Goal: Information Seeking & Learning: Check status

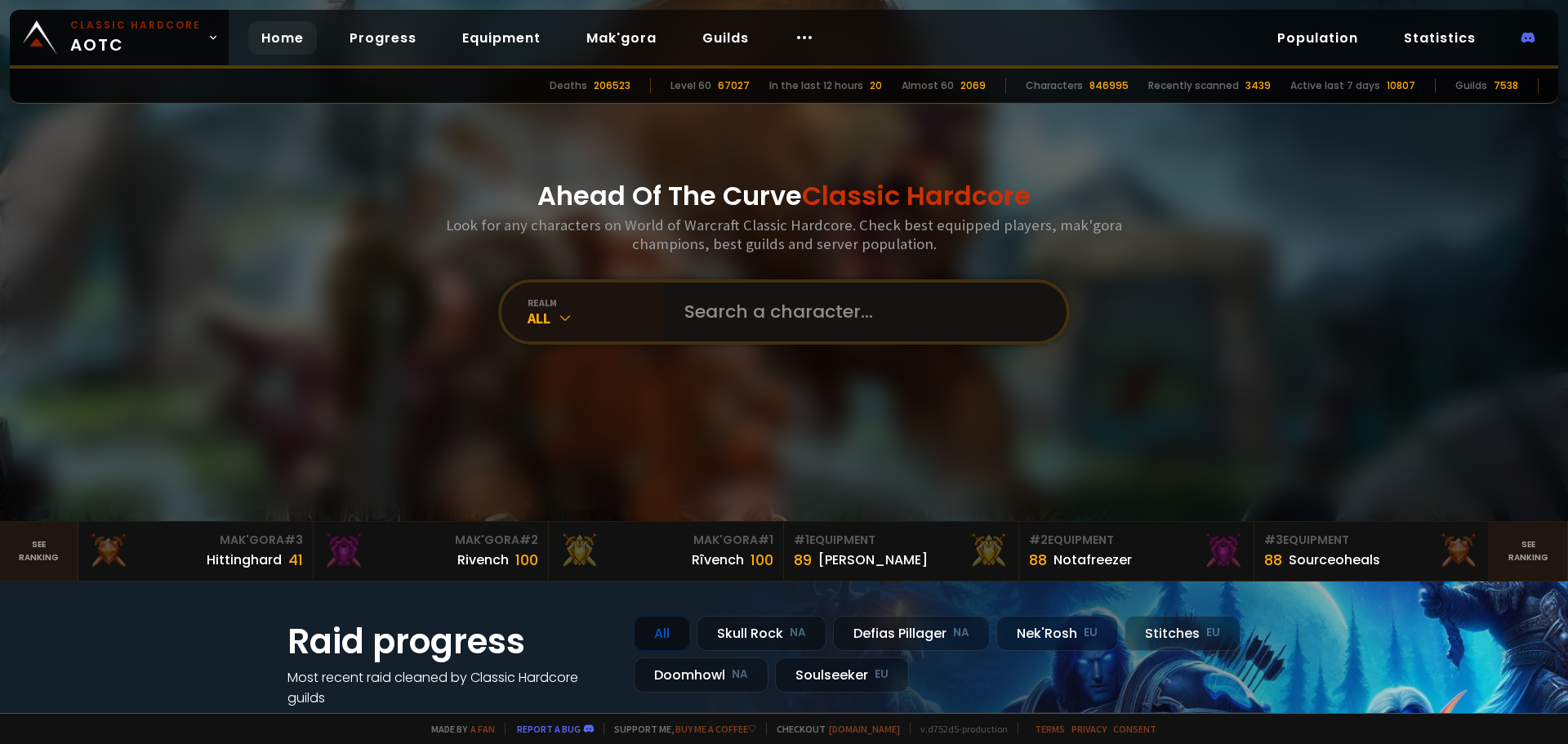
click at [737, 306] on input "text" at bounding box center [861, 311] width 372 height 59
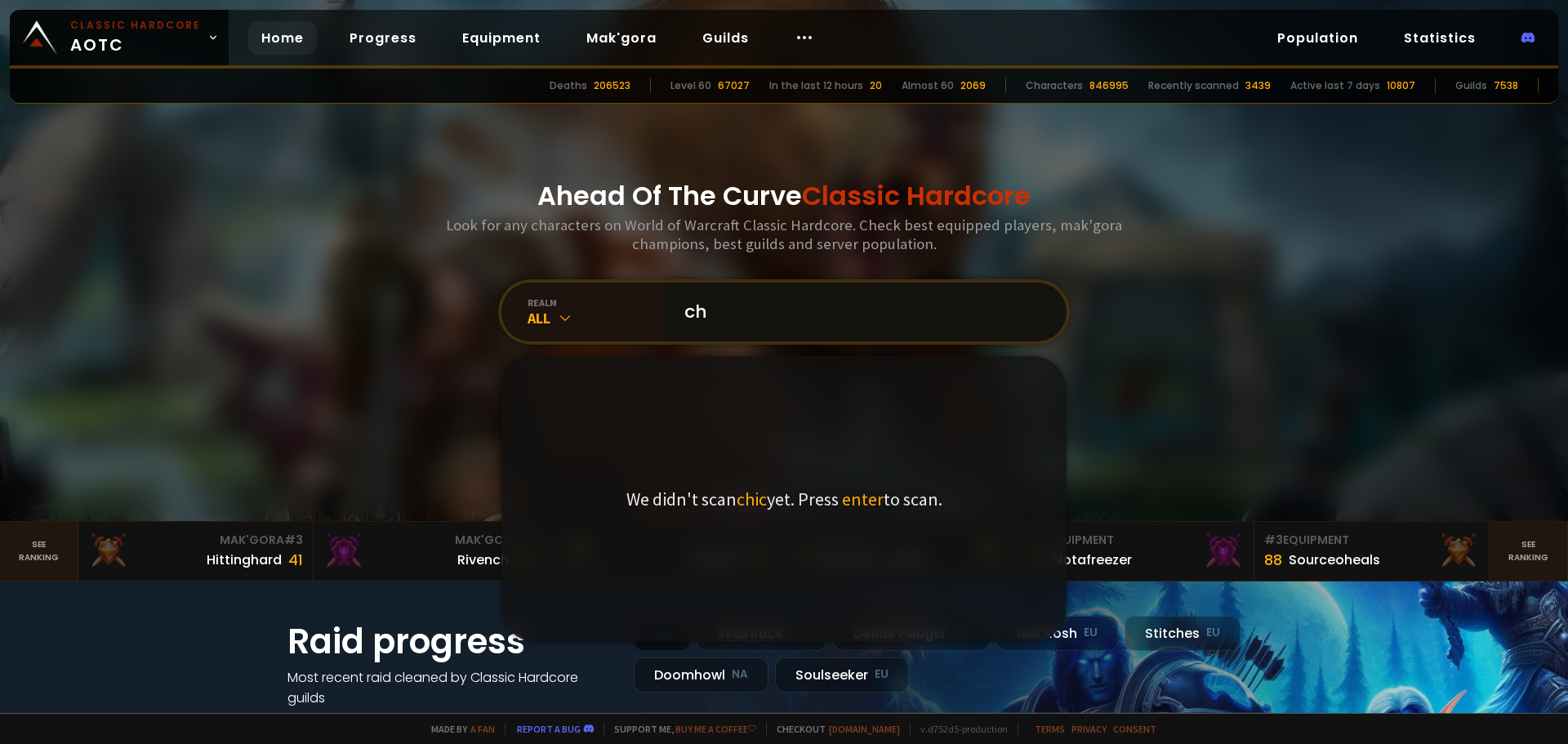
type input "c"
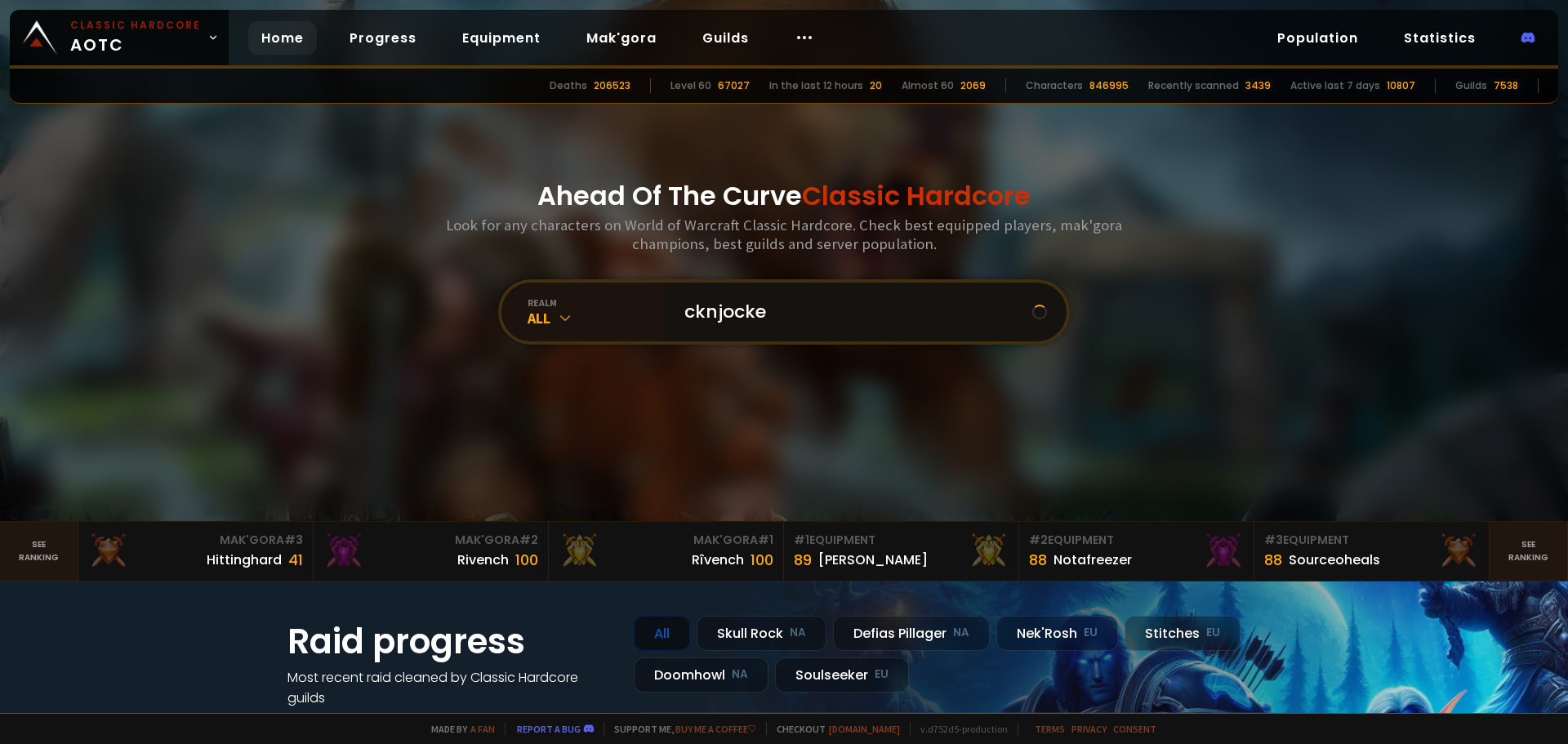
type input "cknjockey"
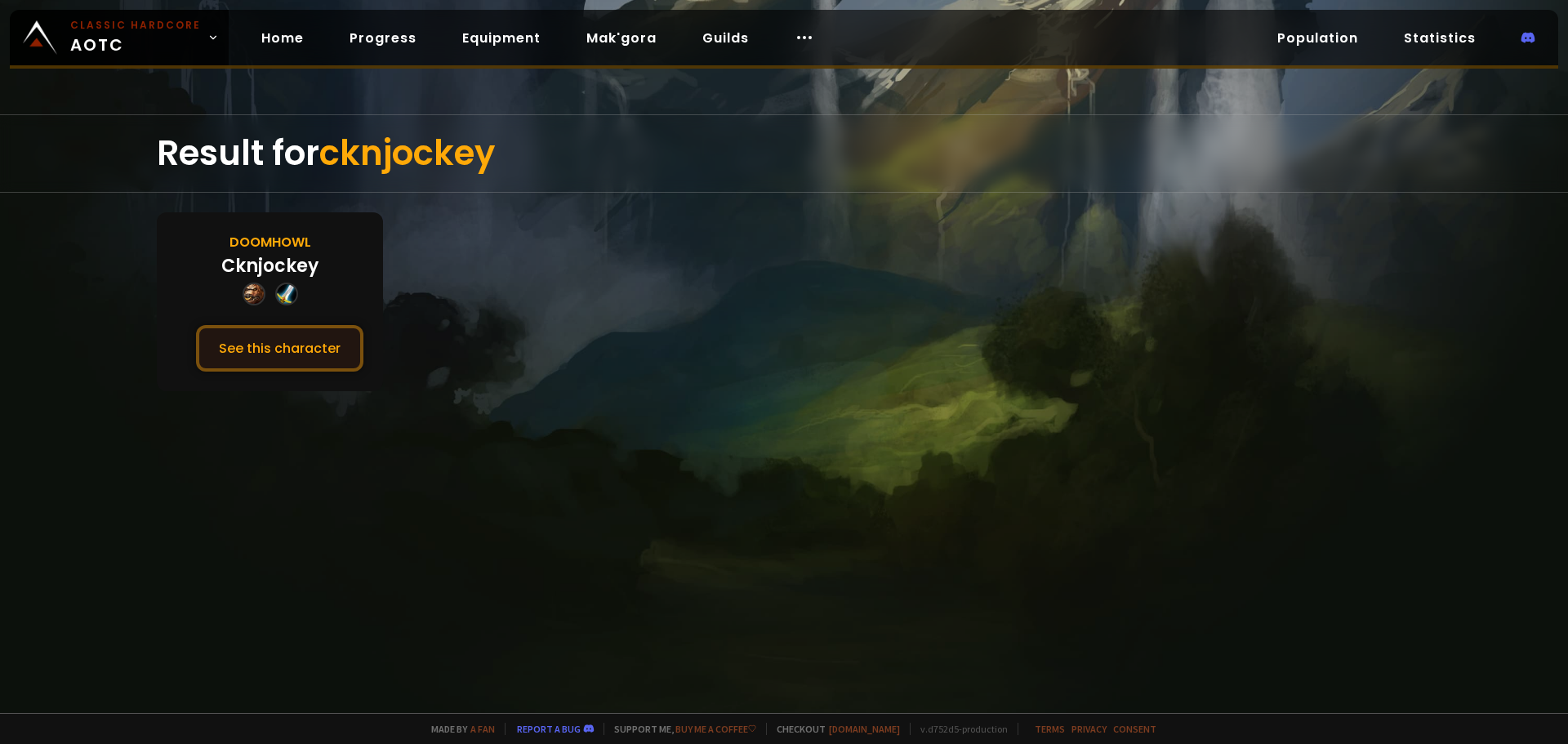
click at [320, 358] on button "See this character" at bounding box center [280, 348] width 168 height 47
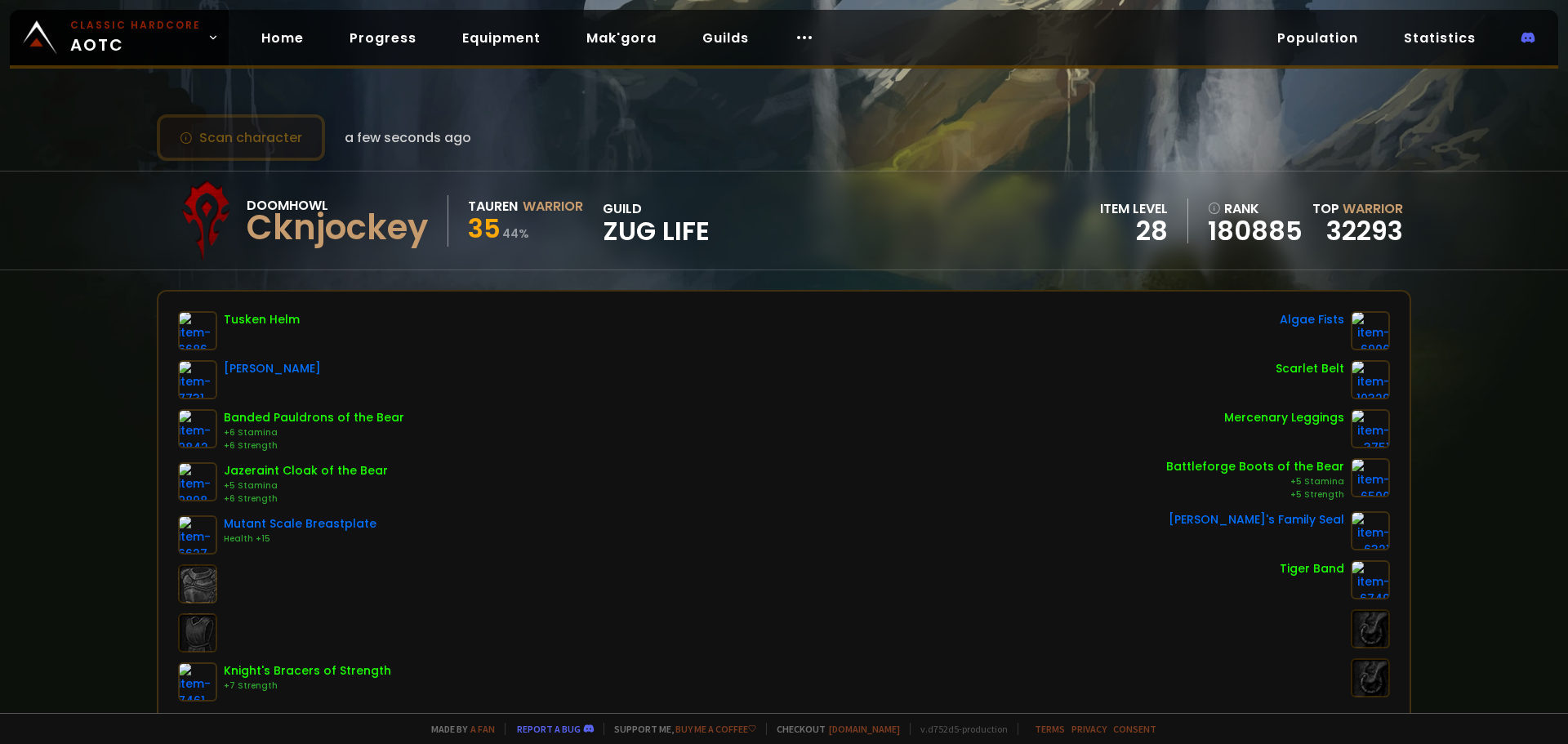
click at [241, 137] on button "Scan character" at bounding box center [241, 138] width 168 height 47
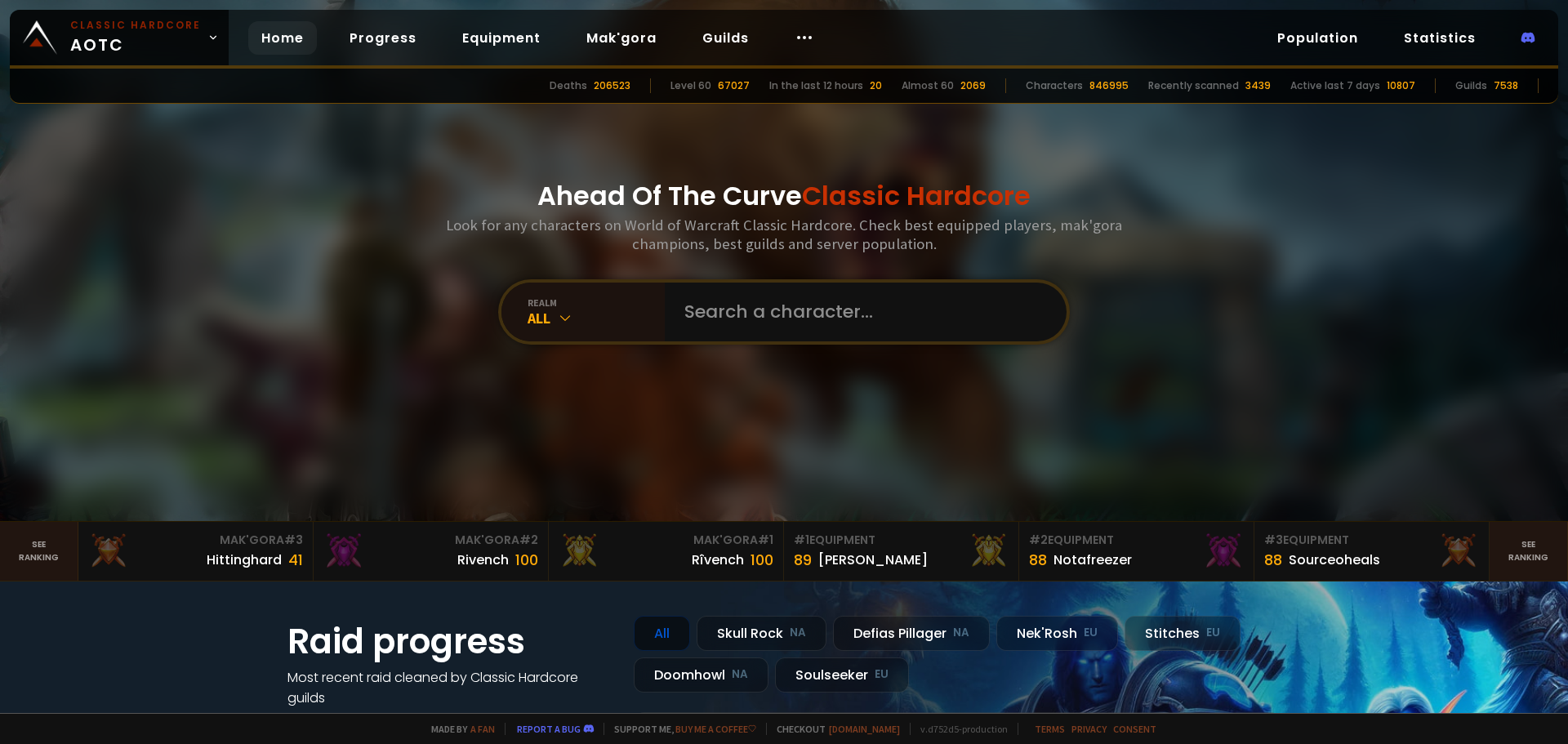
click at [777, 347] on div "Ahead Of The Curve Classic Hardcore Look for any characters on World of Warcraf…" at bounding box center [784, 260] width 984 height 521
click at [780, 324] on input "text" at bounding box center [861, 311] width 372 height 59
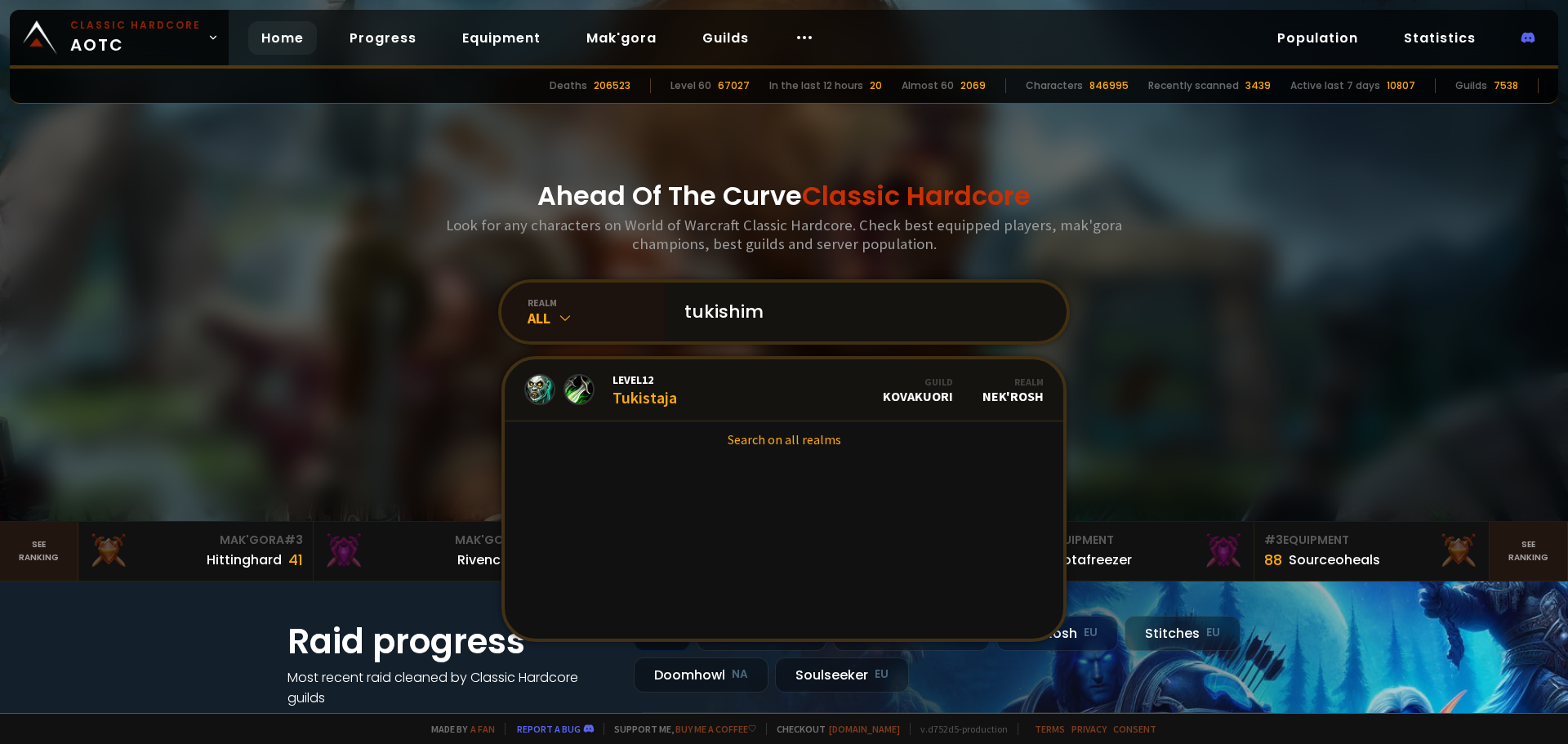
type input "tukishimi"
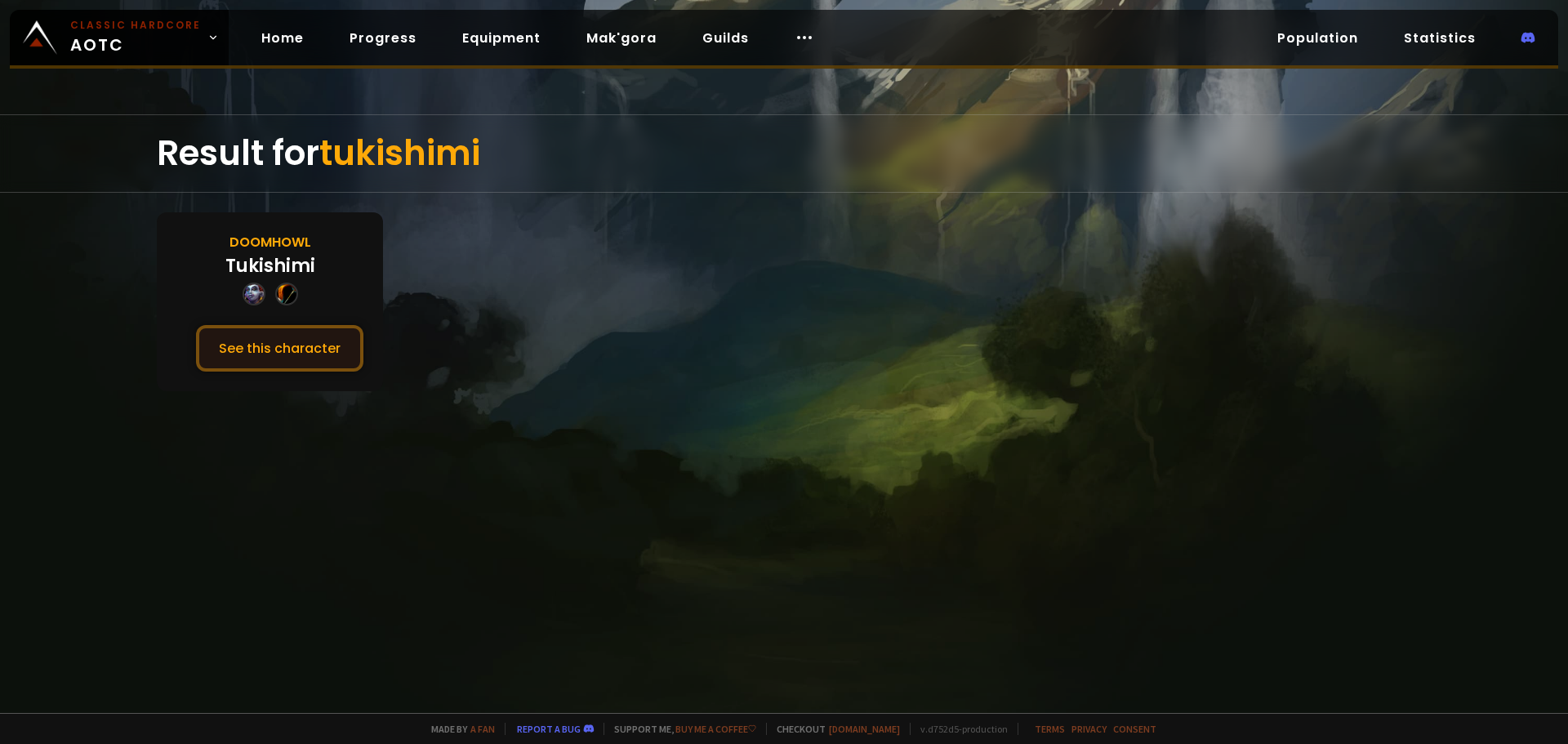
click at [336, 352] on button "See this character" at bounding box center [280, 348] width 168 height 47
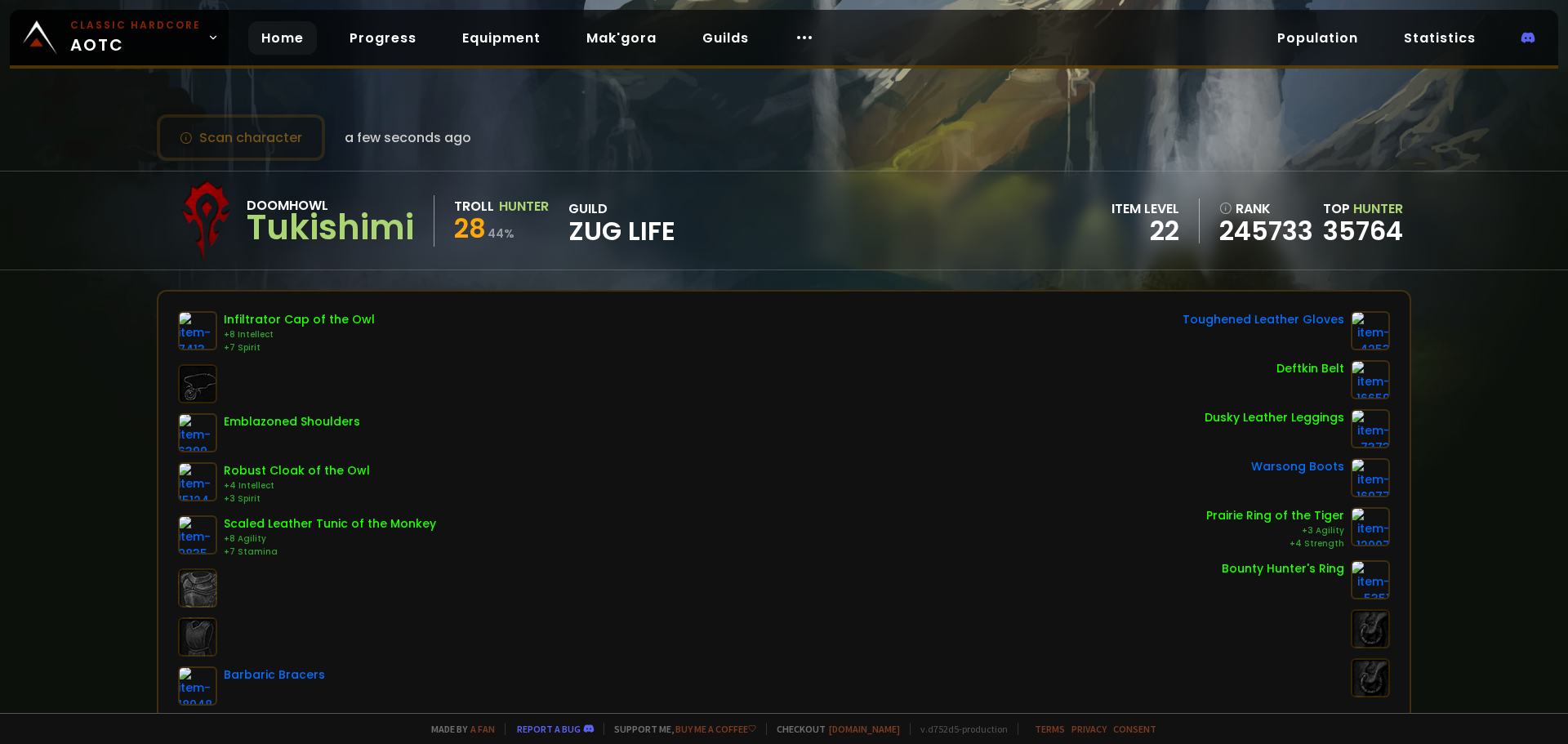
click at [268, 33] on link "Home" at bounding box center [282, 38] width 69 height 33
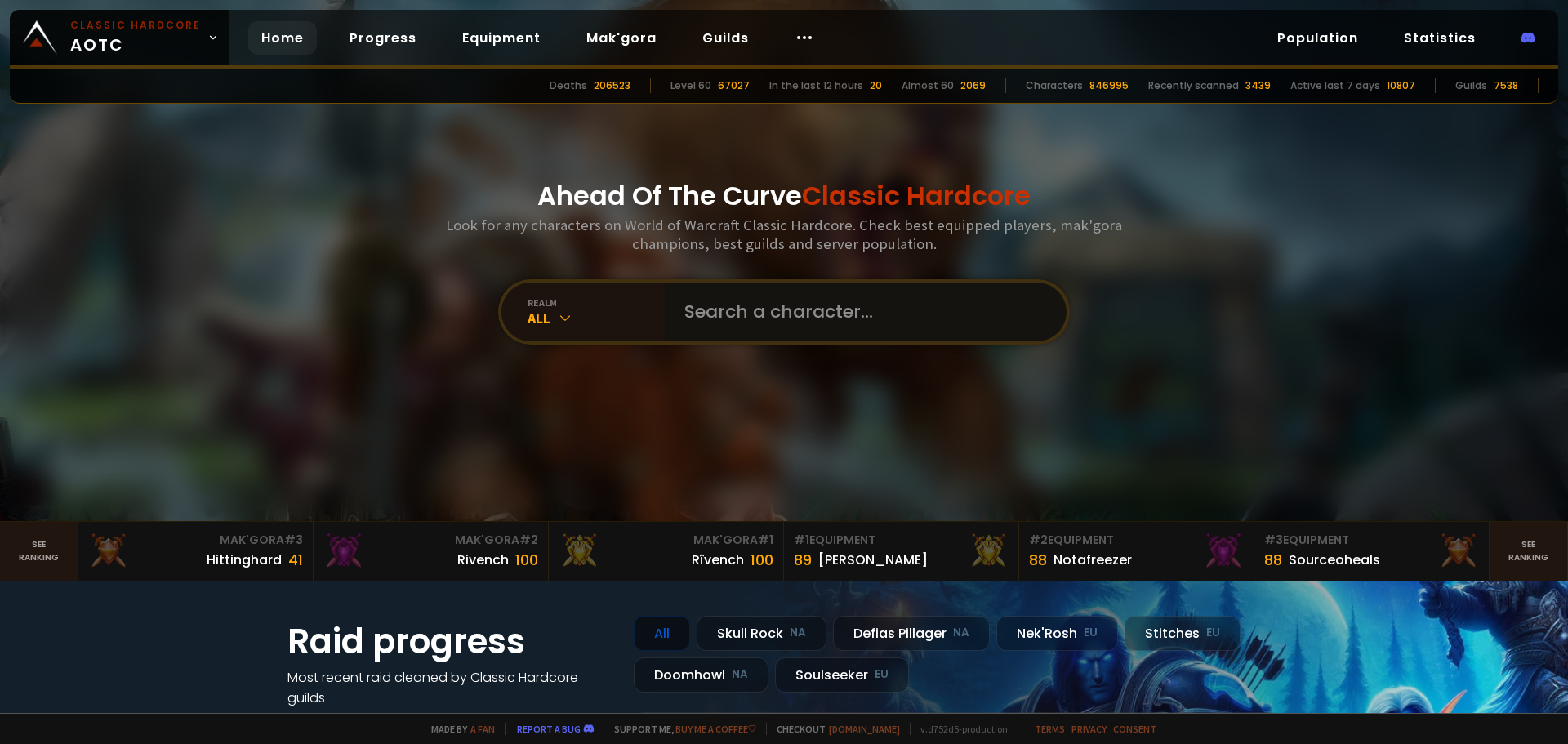
click at [824, 308] on input "text" at bounding box center [861, 311] width 372 height 59
type input "t"
type input "razorbeck"
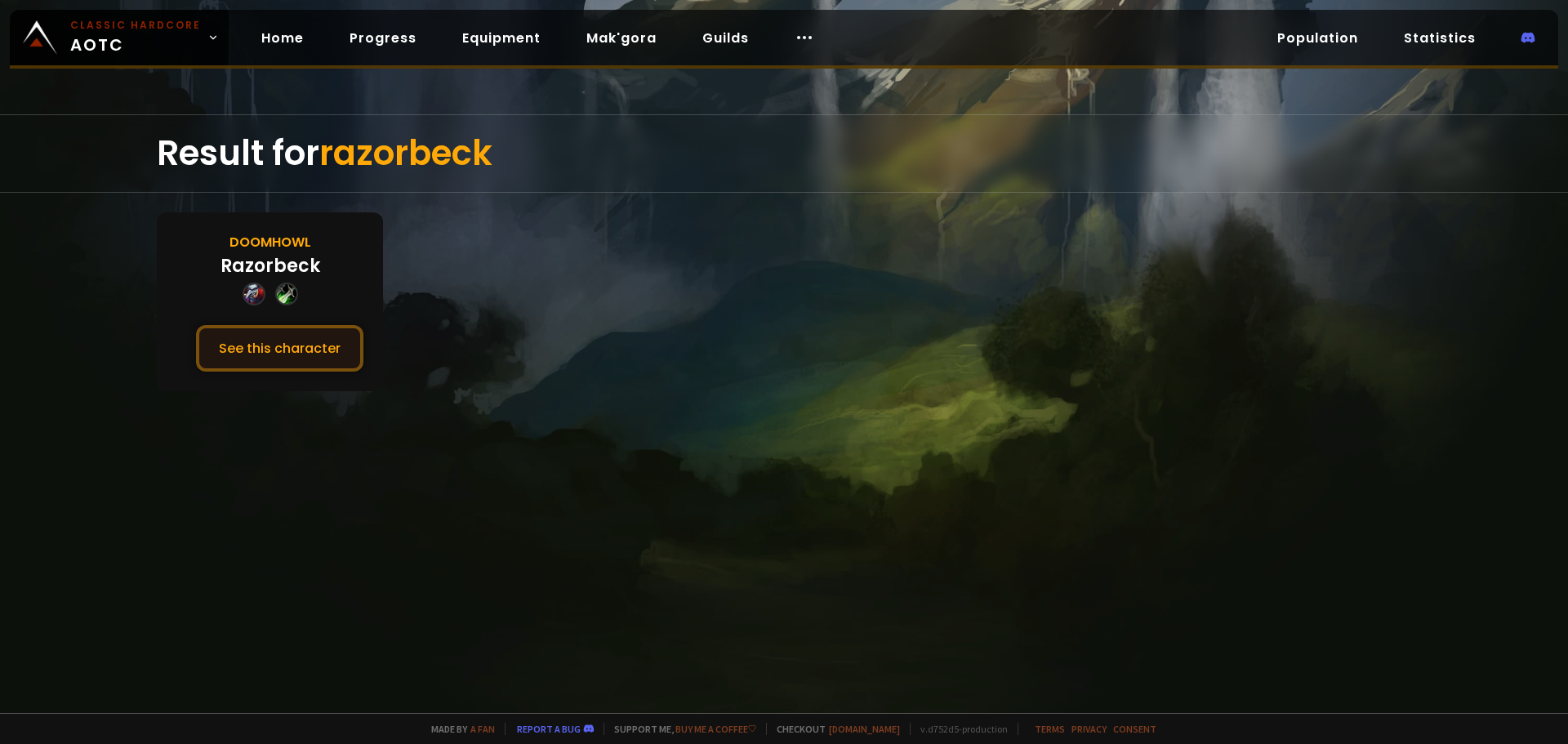
click at [286, 348] on button "See this character" at bounding box center [280, 348] width 168 height 47
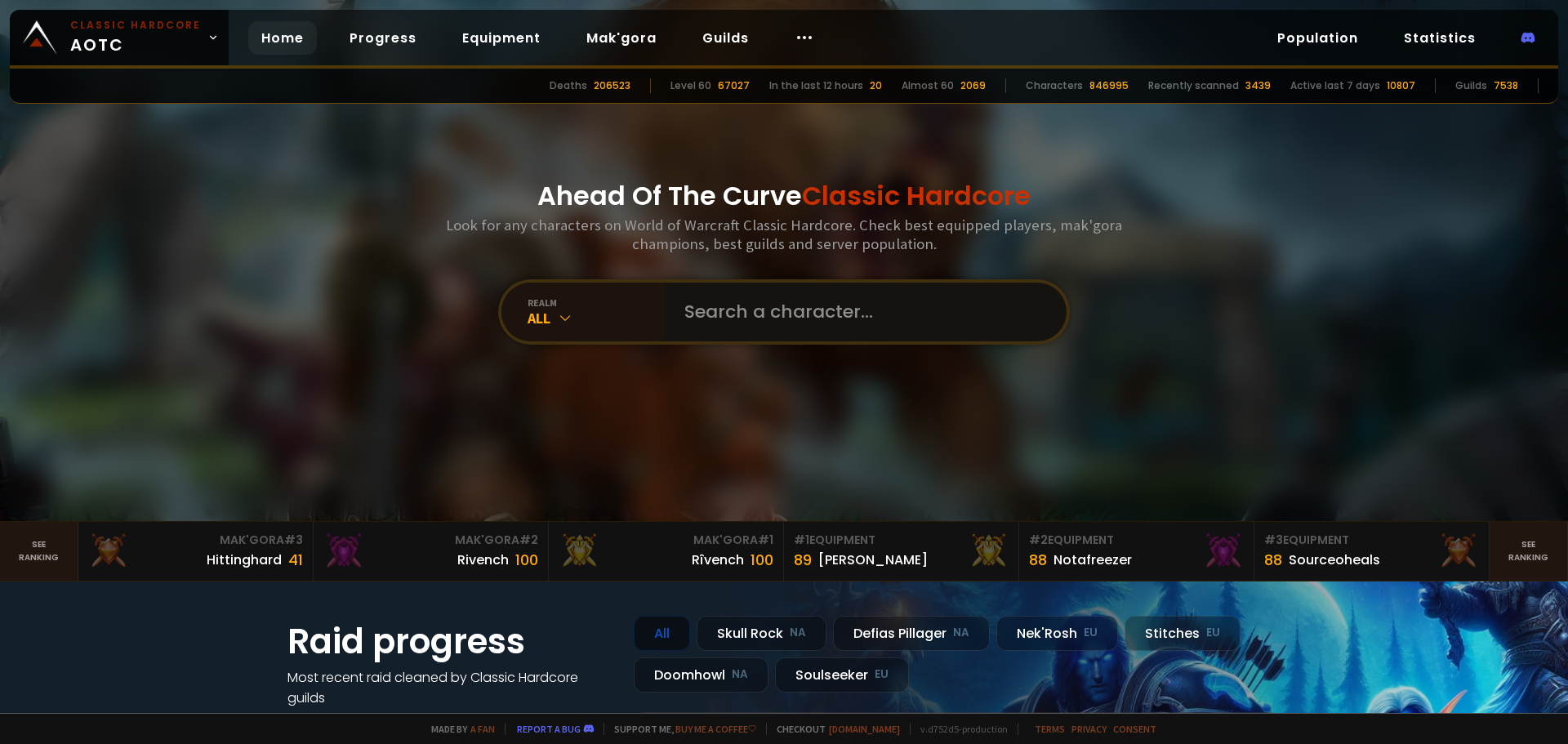
click at [800, 317] on input "text" at bounding box center [861, 311] width 372 height 59
click at [711, 321] on input "text" at bounding box center [861, 311] width 372 height 59
type input "m"
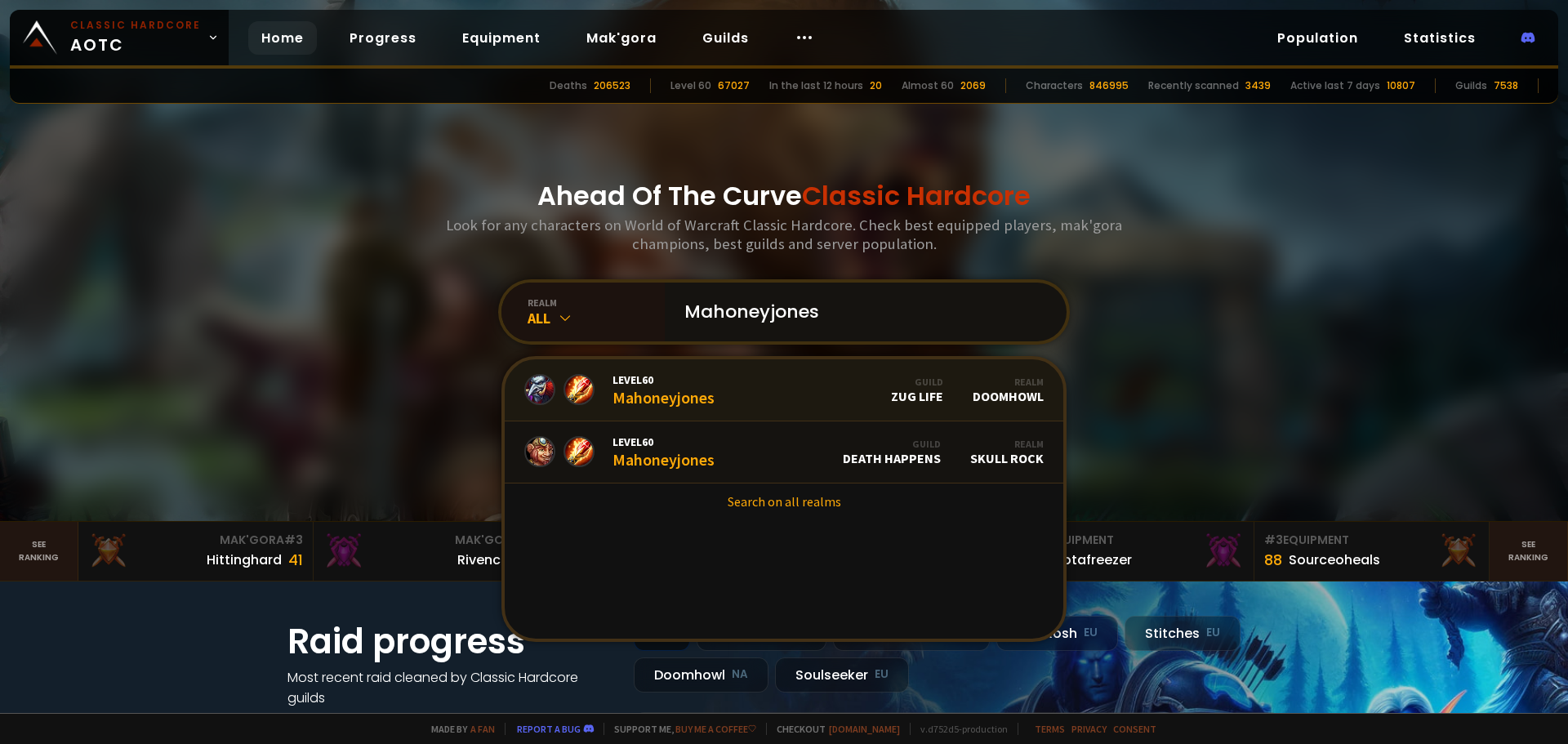
type input "Mahoneyjones"
click at [810, 399] on link "Level 60 Mahoneyjones Guild Zug Life Realm Doomhowl" at bounding box center [783, 390] width 558 height 62
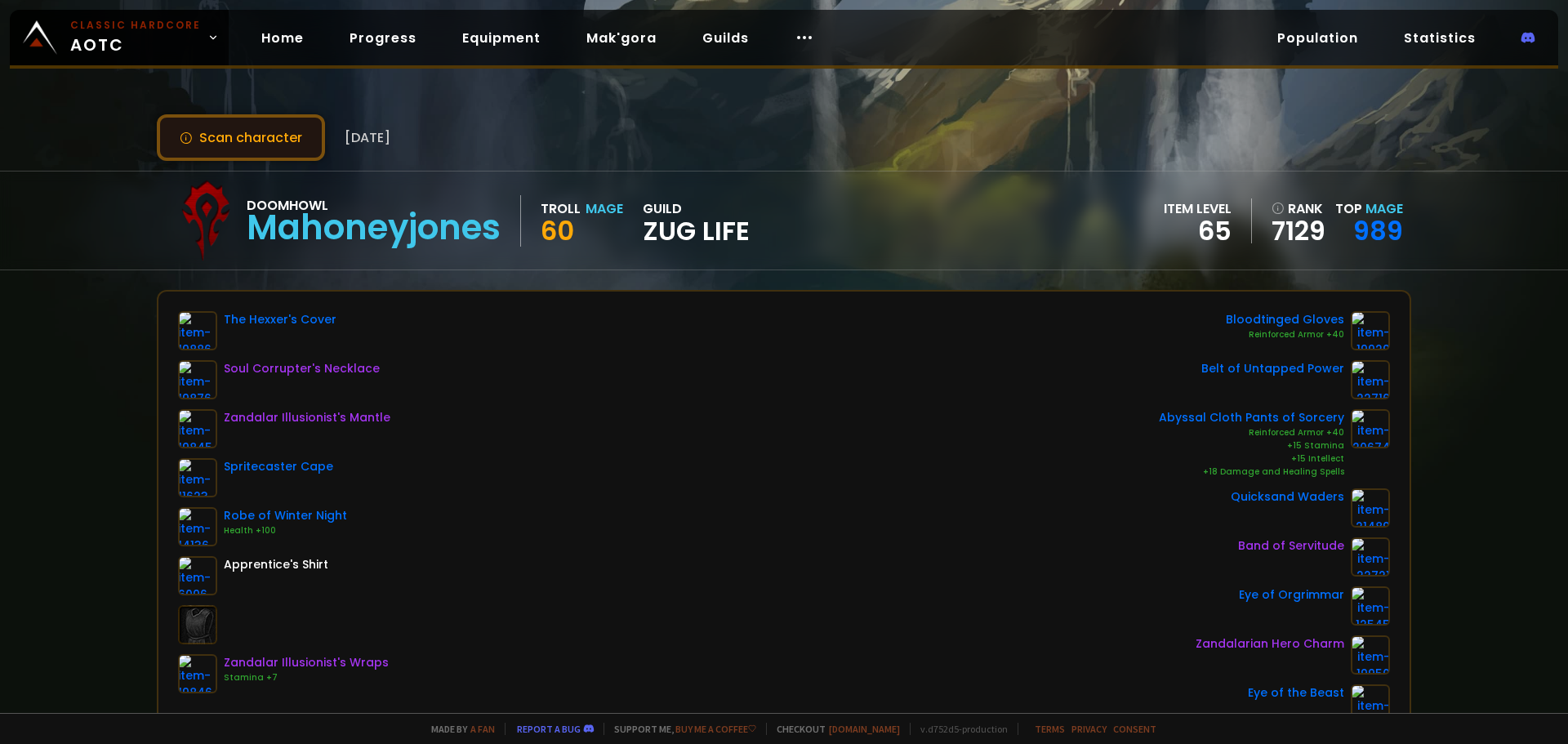
click at [290, 135] on button "Scan character" at bounding box center [241, 138] width 168 height 47
click at [1383, 240] on link "989" at bounding box center [1378, 231] width 49 height 37
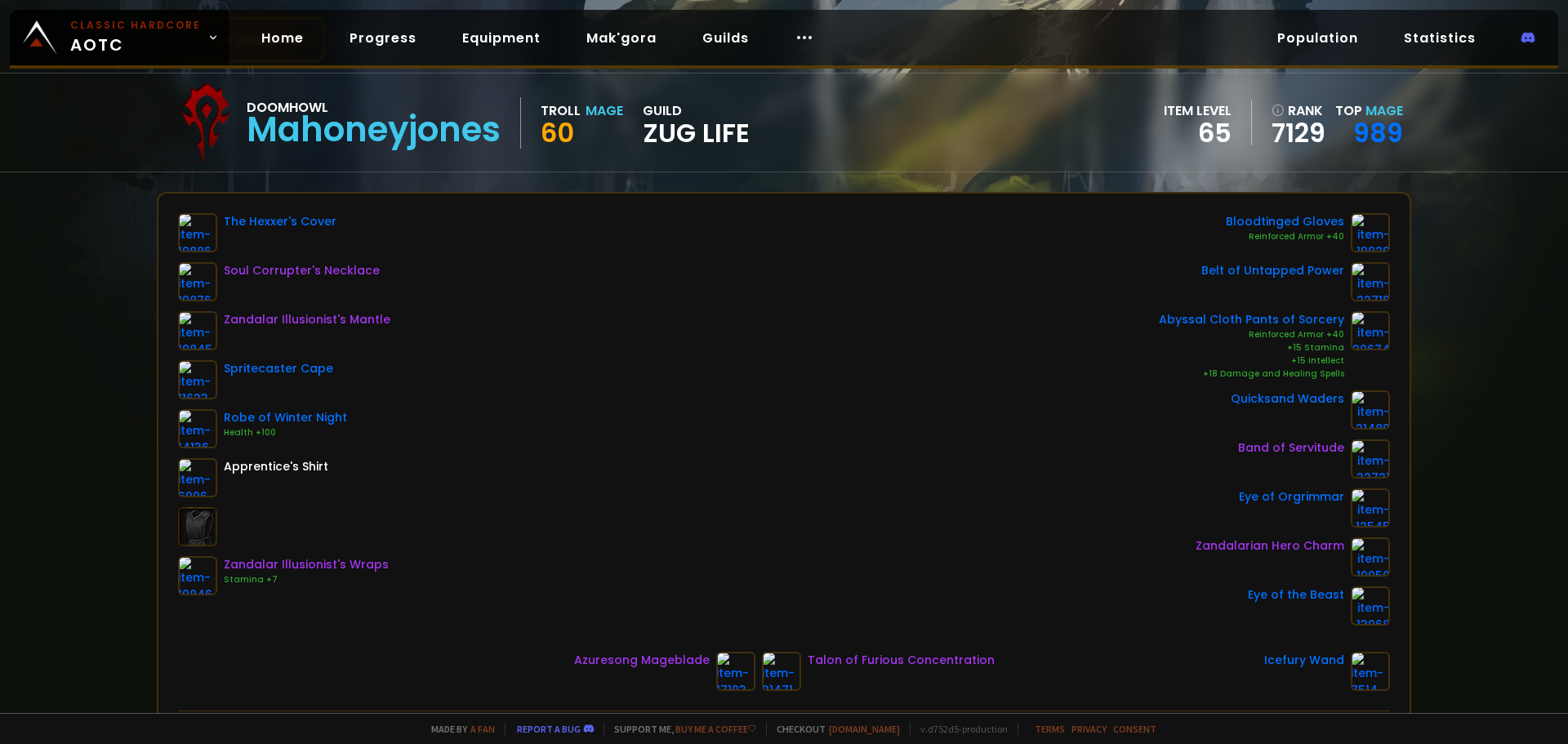
scroll to position [91, 0]
